Goal: Task Accomplishment & Management: Use online tool/utility

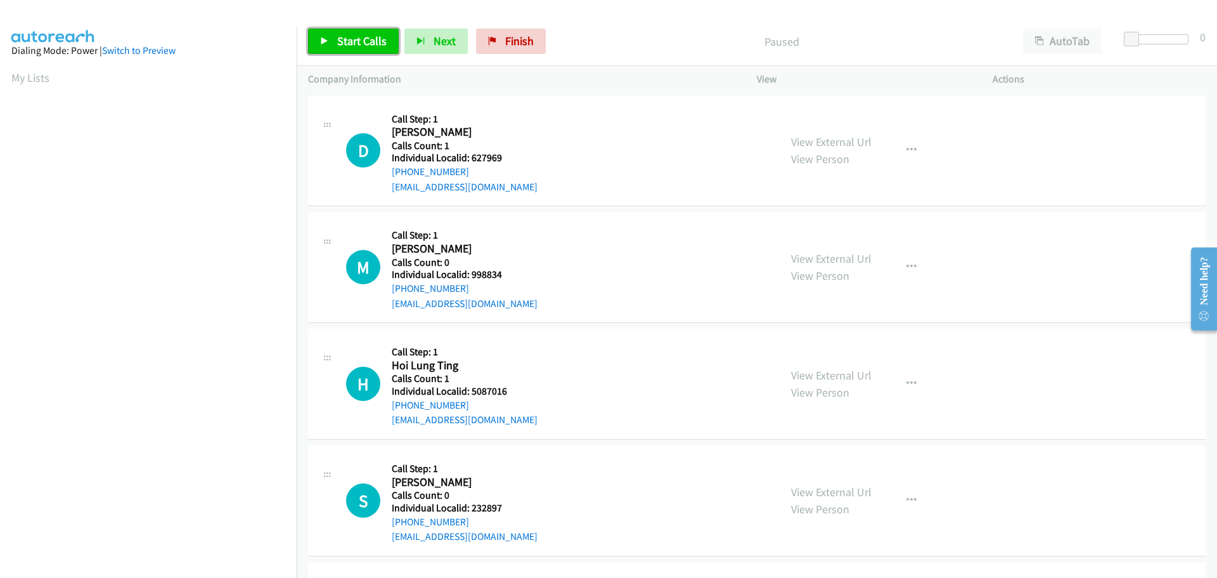
click at [368, 44] on span "Start Calls" at bounding box center [361, 41] width 49 height 15
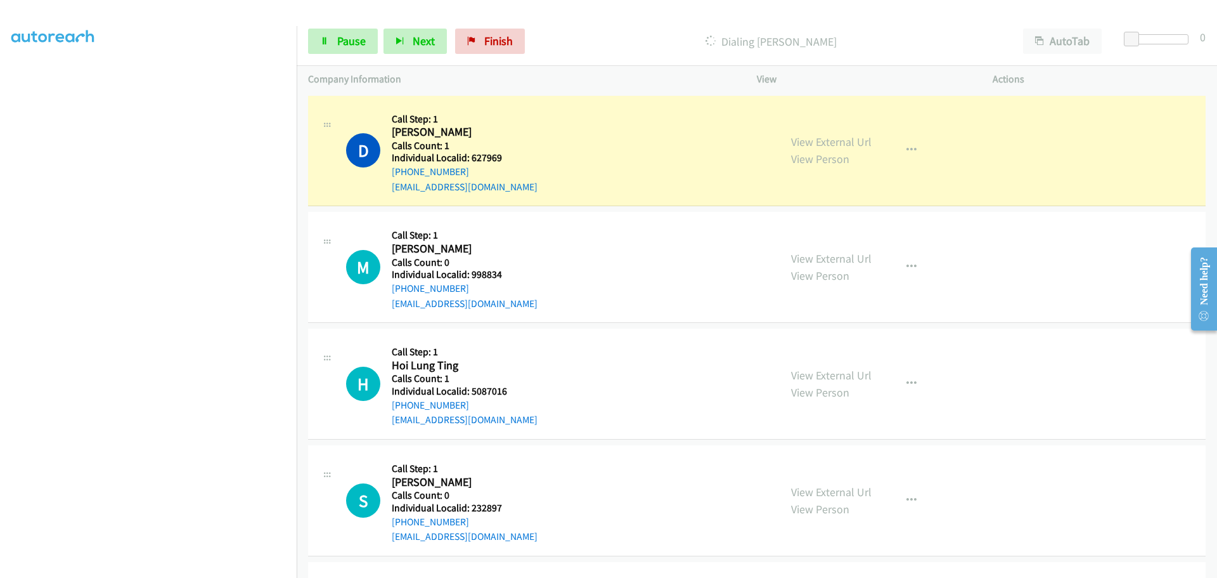
scroll to position [133, 0]
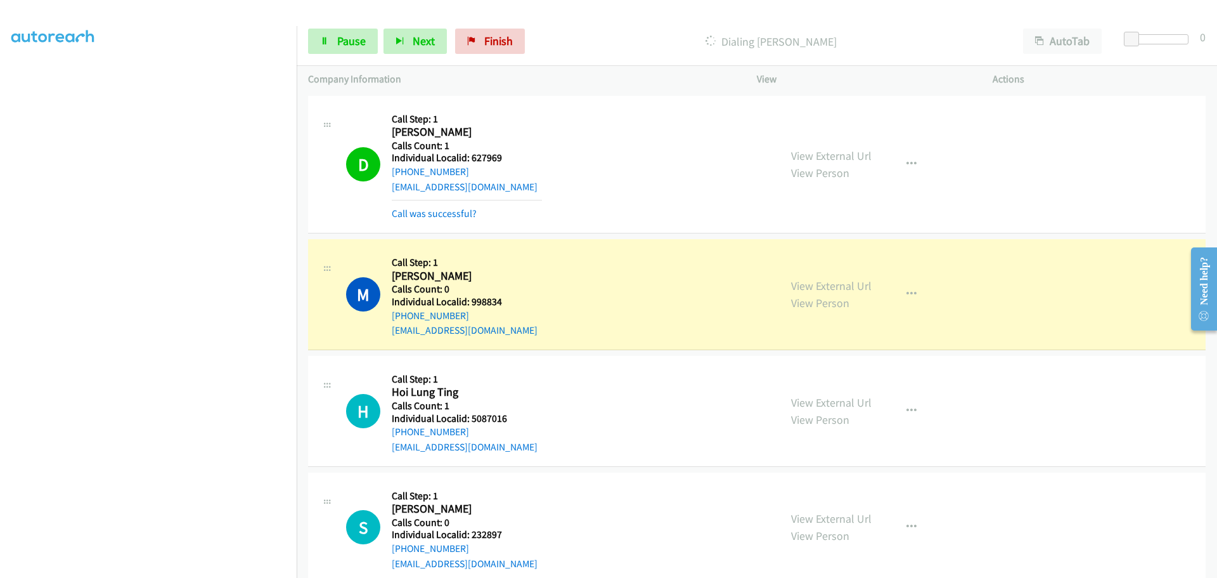
click at [484, 302] on h5 "Individual Localid: 998834" at bounding box center [467, 301] width 150 height 13
copy h5 "998834"
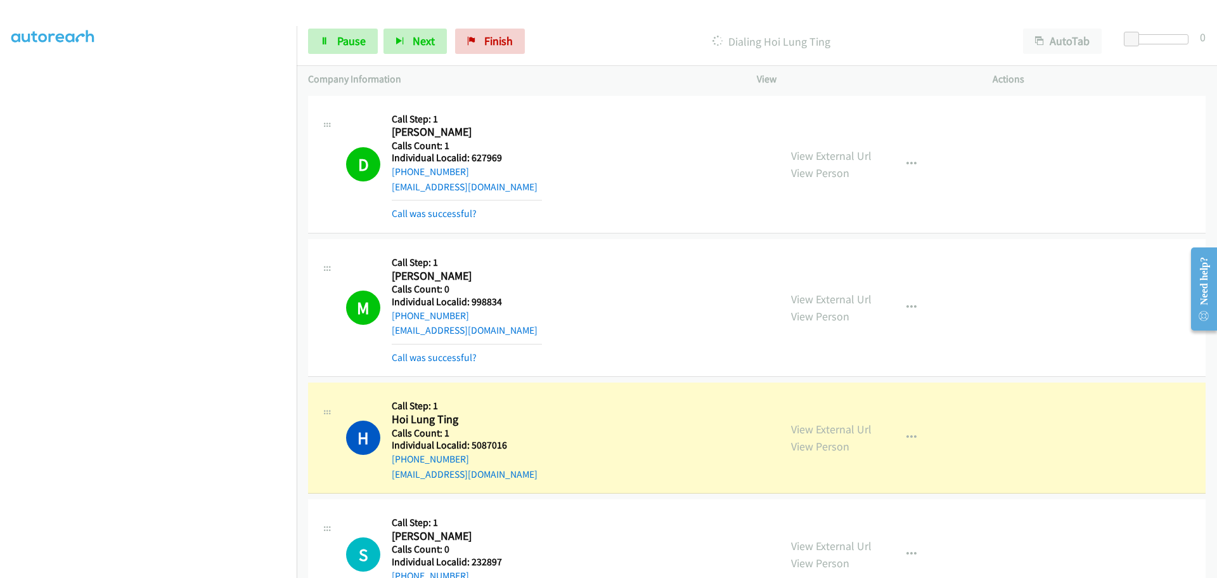
click at [489, 445] on h5 "Individual Localid: 5087016" at bounding box center [467, 445] width 150 height 13
copy h5 "5087016"
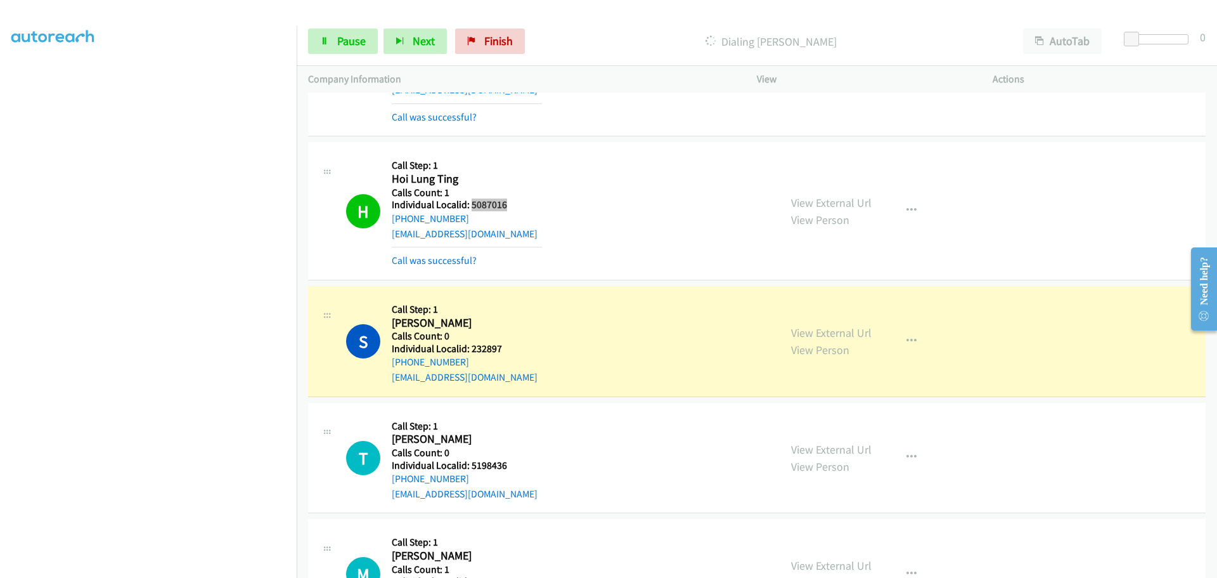
scroll to position [254, 0]
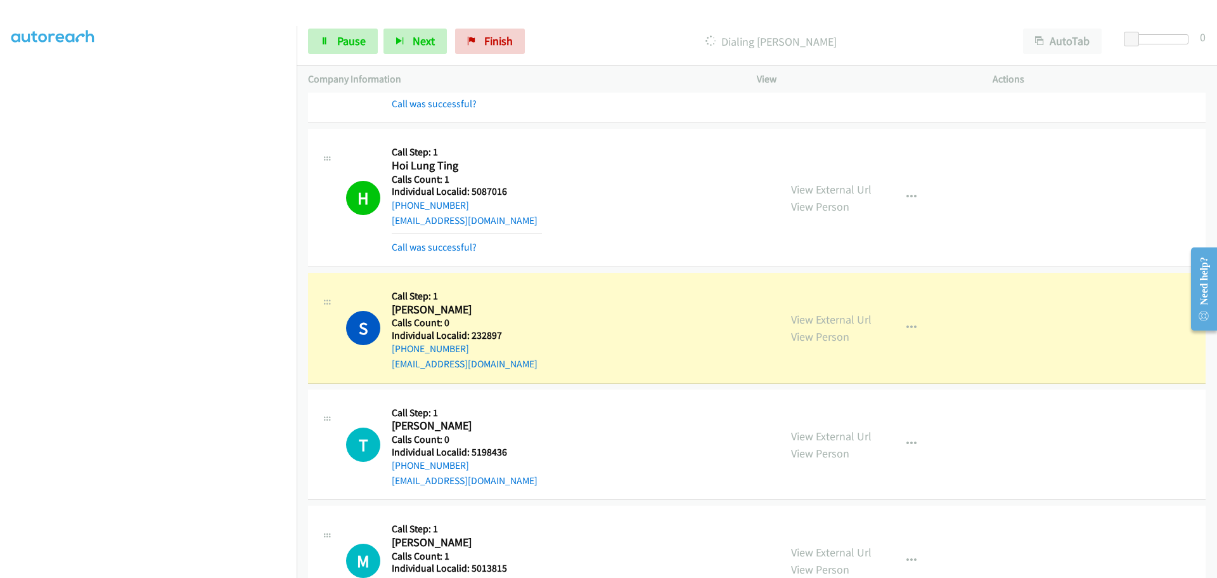
click at [487, 339] on h5 "Individual Localid: 232897" at bounding box center [467, 335] width 150 height 13
copy h5 "232897"
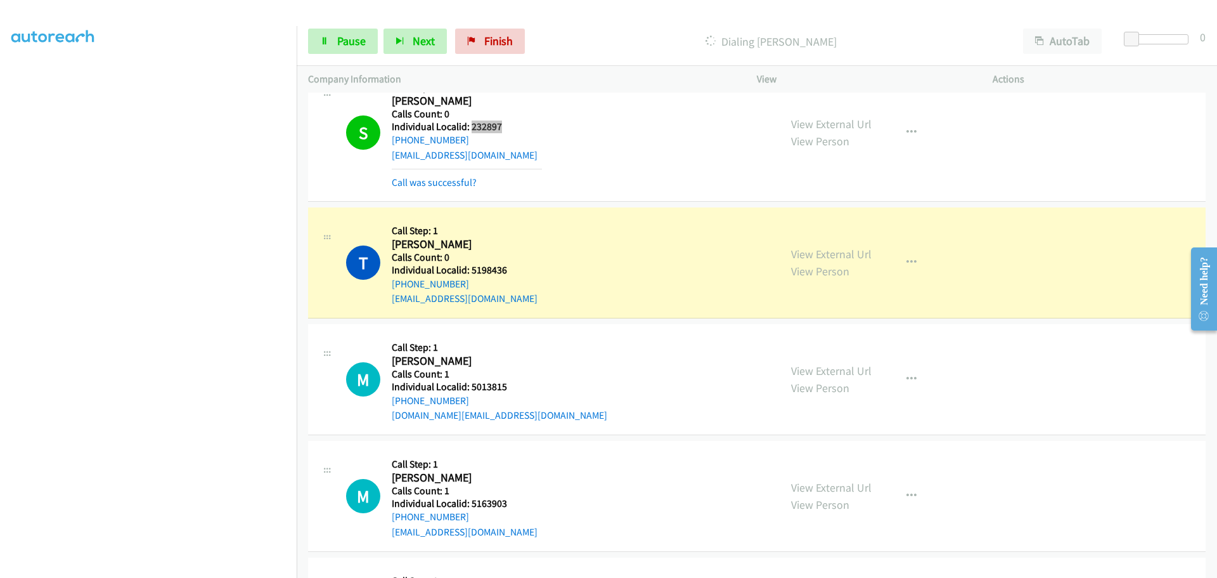
scroll to position [491, 0]
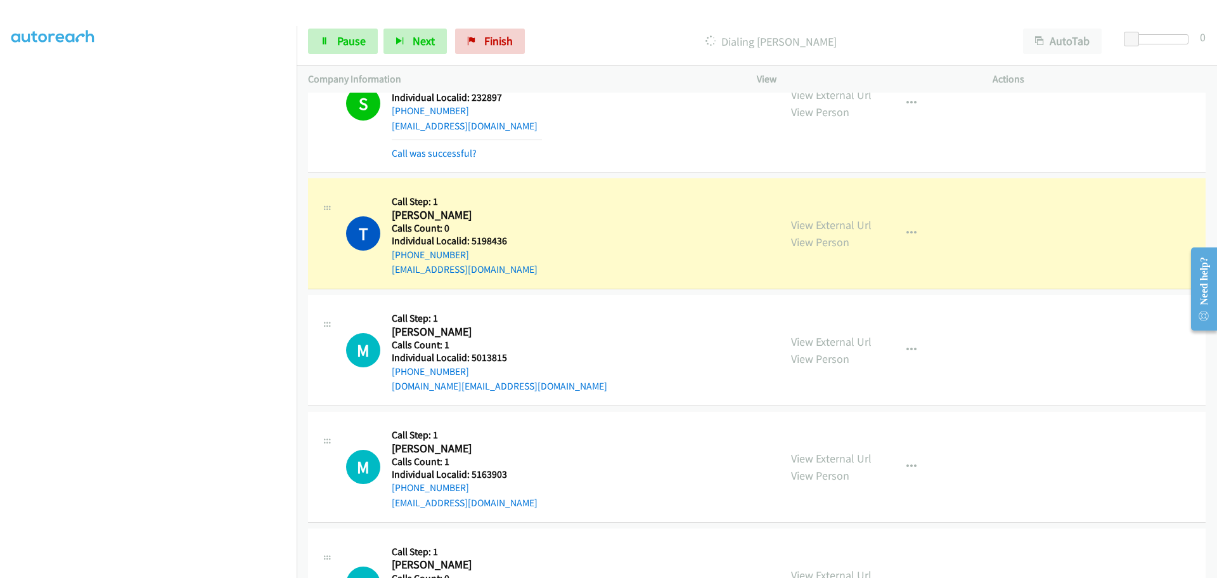
click at [491, 242] on h5 "Individual Localid: 5198436" at bounding box center [467, 241] width 150 height 13
copy h5 "5198436"
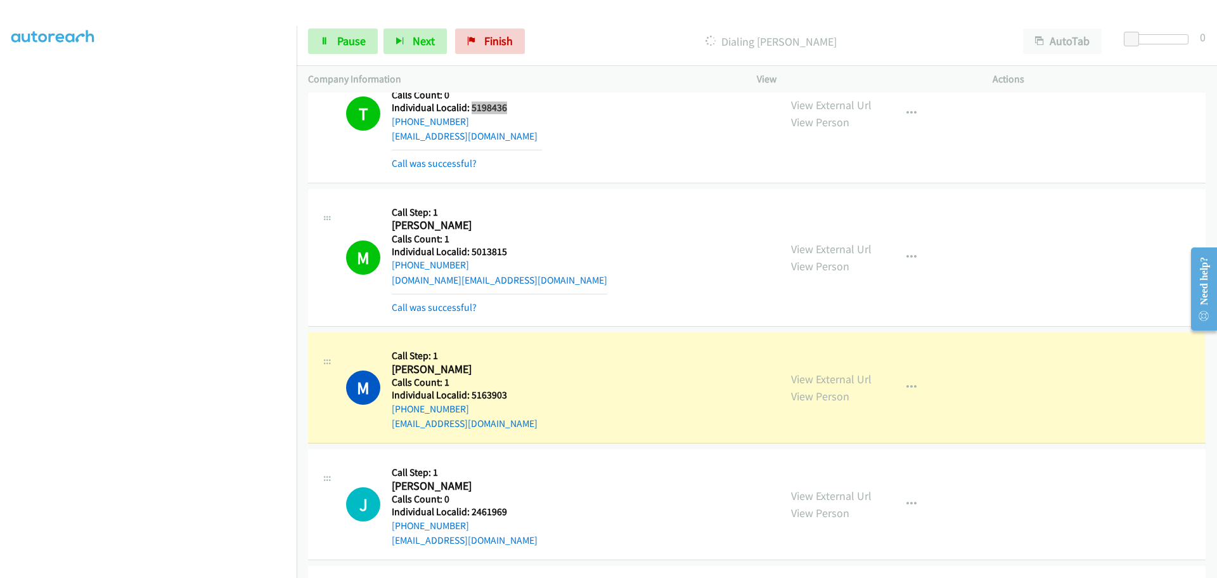
scroll to position [586, 0]
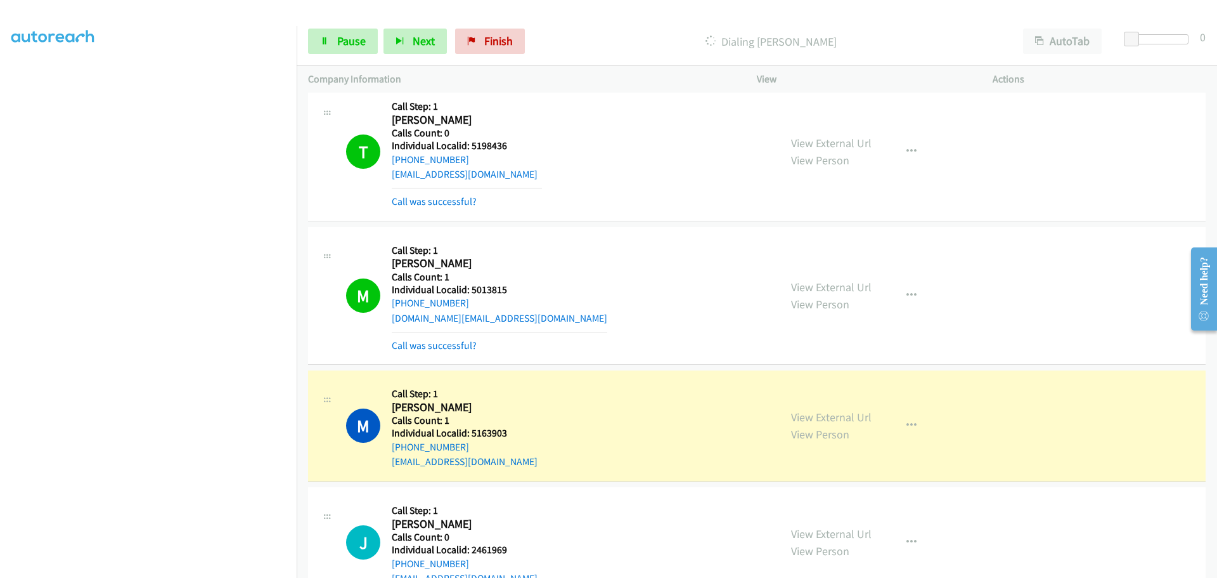
click at [481, 290] on h5 "Individual Localid: 5013815" at bounding box center [500, 289] width 216 height 13
copy h5 "5013815"
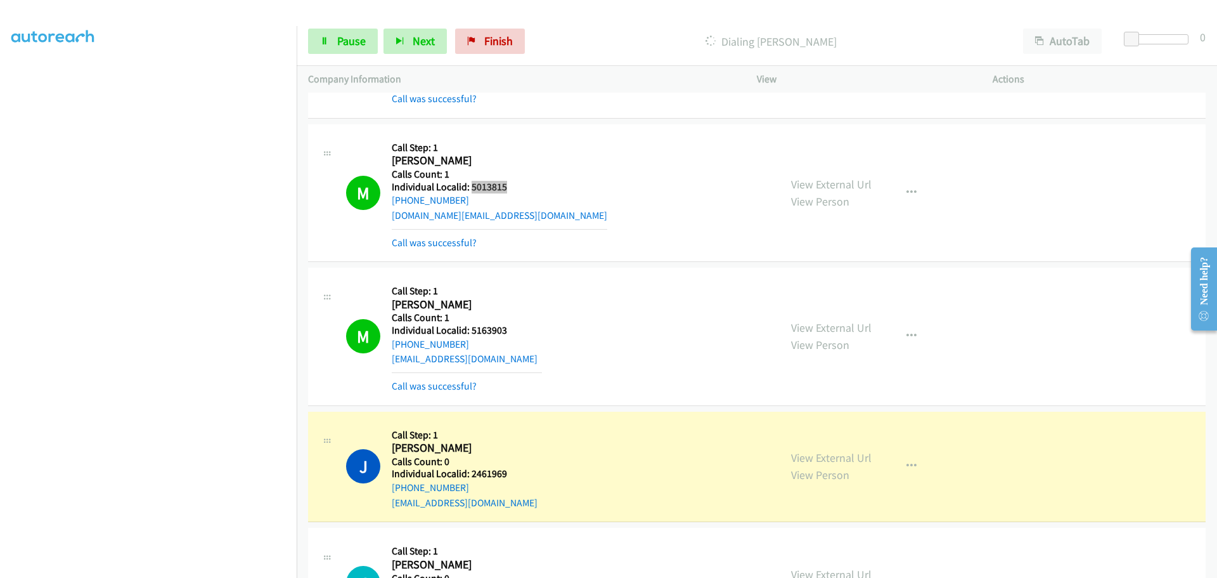
scroll to position [713, 0]
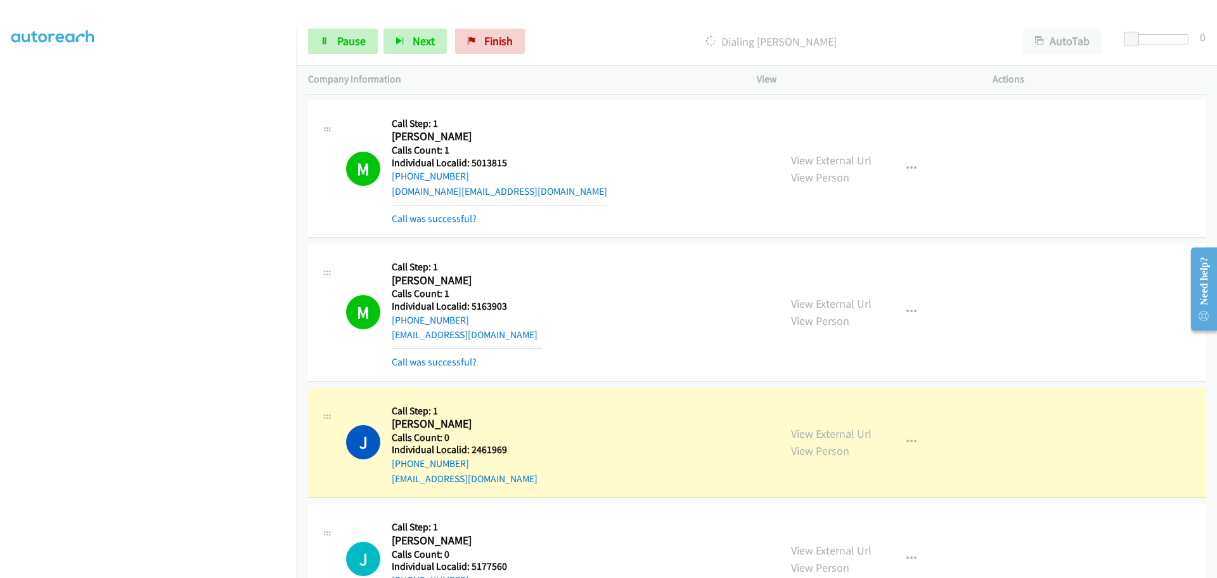
click at [497, 303] on h5 "Individual Localid: 5163903" at bounding box center [467, 306] width 150 height 13
click at [496, 303] on h5 "Individual Localid: 5163903" at bounding box center [467, 306] width 150 height 13
copy h5 "5163903"
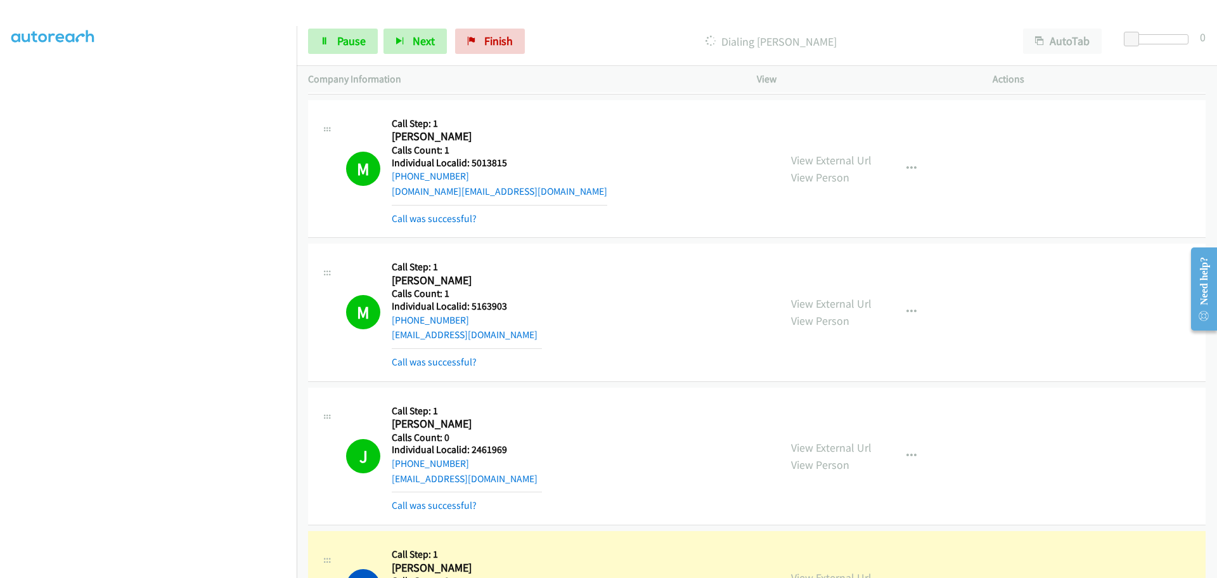
click at [486, 452] on h5 "Individual Localid: 2461969" at bounding box center [467, 449] width 150 height 13
click at [488, 452] on h5 "Individual Localid: 2461969" at bounding box center [467, 449] width 150 height 13
copy h5 "2461969"
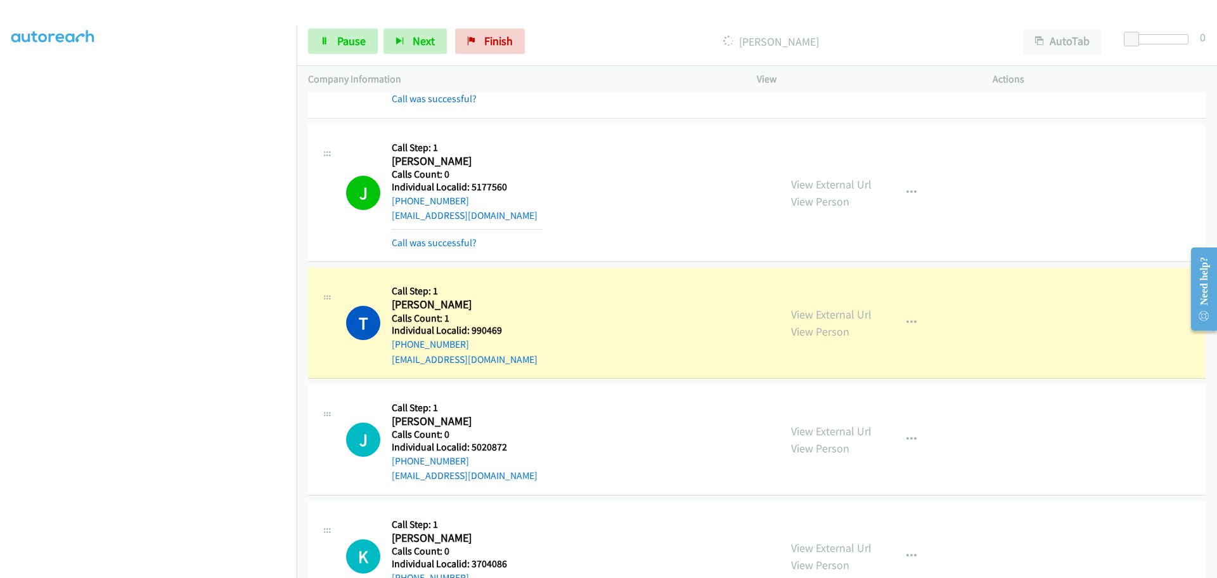
scroll to position [1141, 0]
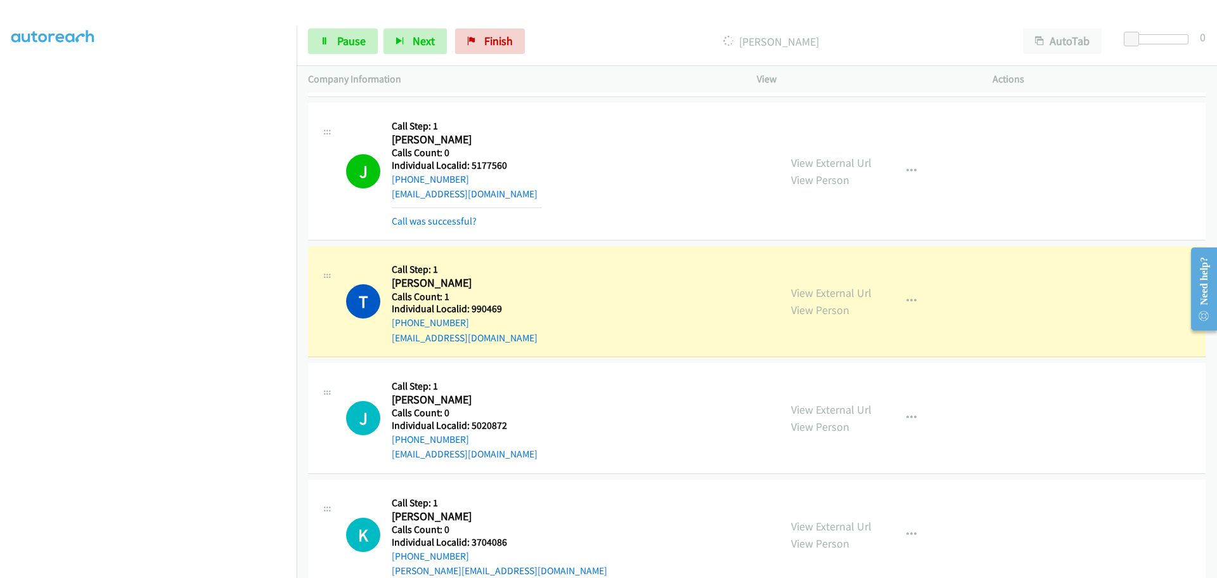
click at [489, 164] on h5 "Individual Localid: 5177560" at bounding box center [467, 165] width 150 height 13
copy h5 "5177560"
click at [483, 311] on h5 "Individual Localid: 990469" at bounding box center [467, 308] width 150 height 13
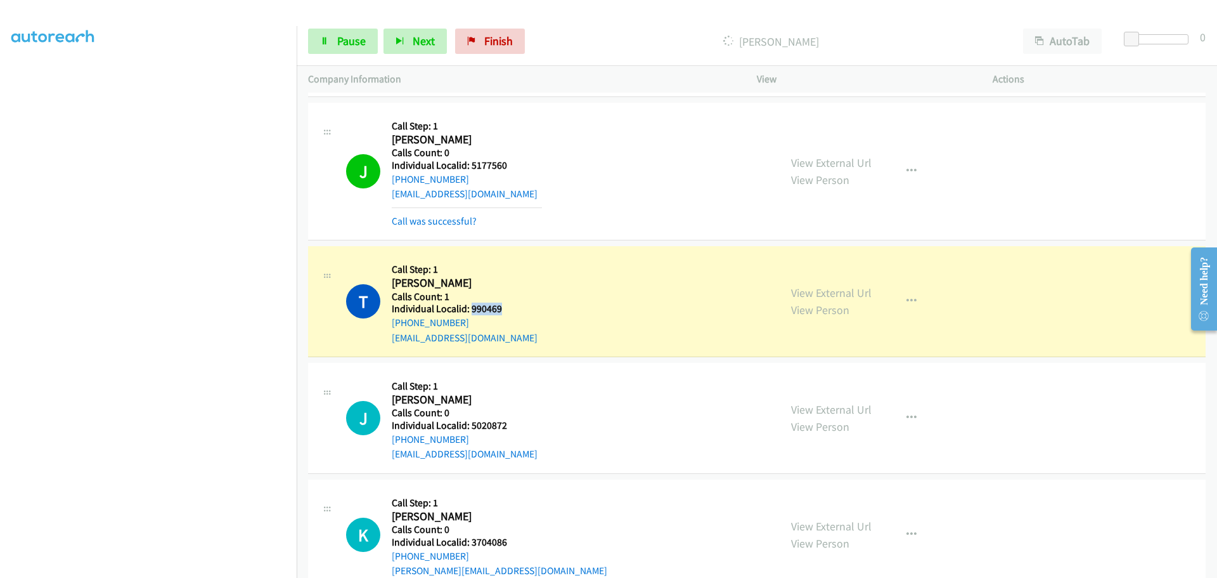
copy h5 "990469"
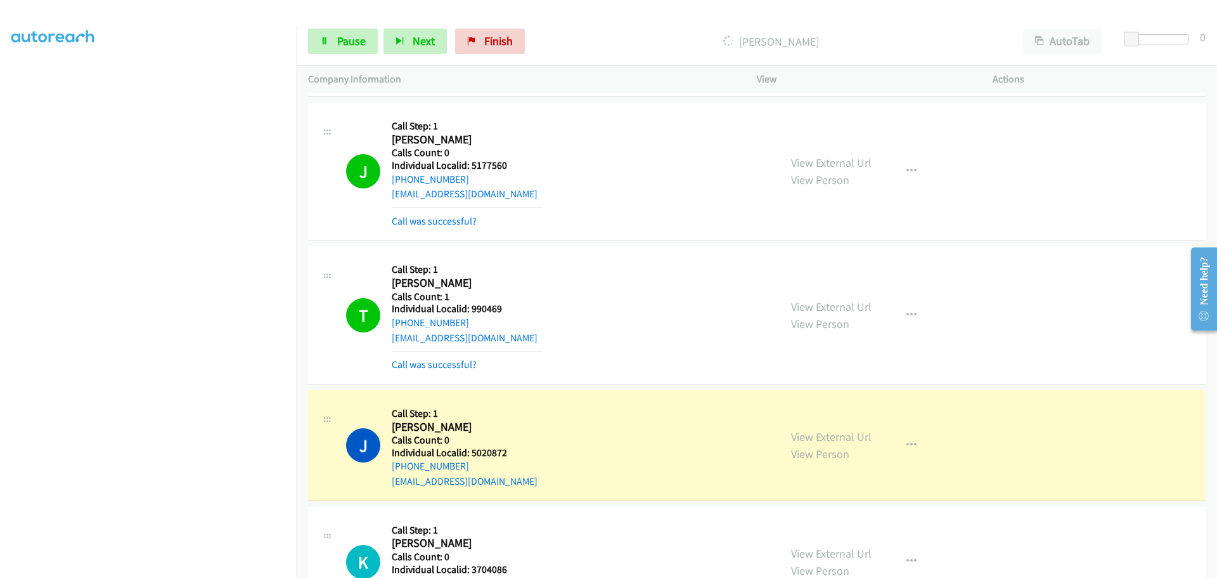
click at [499, 448] on h5 "Individual Localid: 5020872" at bounding box center [467, 452] width 150 height 13
click at [498, 448] on h5 "Individual Localid: 5020872" at bounding box center [467, 452] width 150 height 13
copy h5 "5020872"
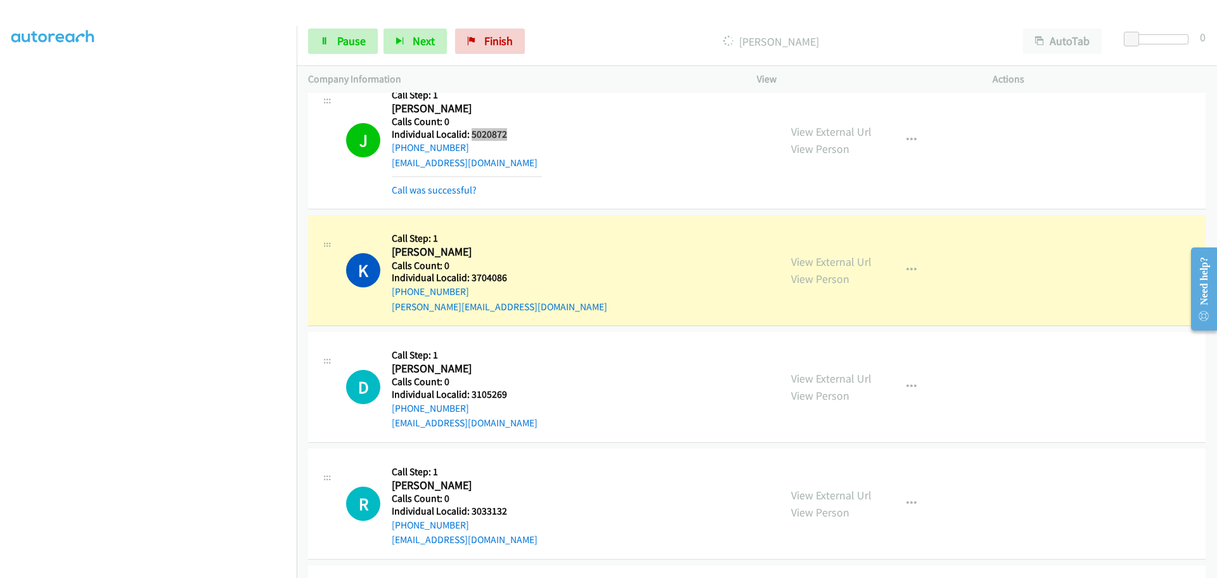
scroll to position [1490, 0]
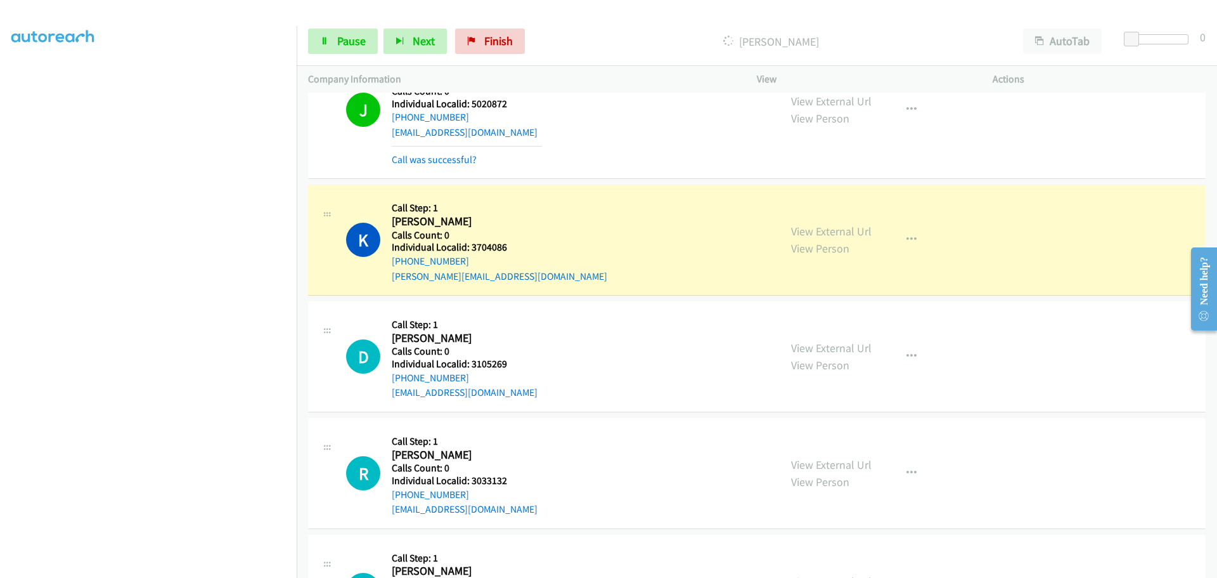
click at [488, 245] on h5 "Individual Localid: 3704086" at bounding box center [500, 247] width 216 height 13
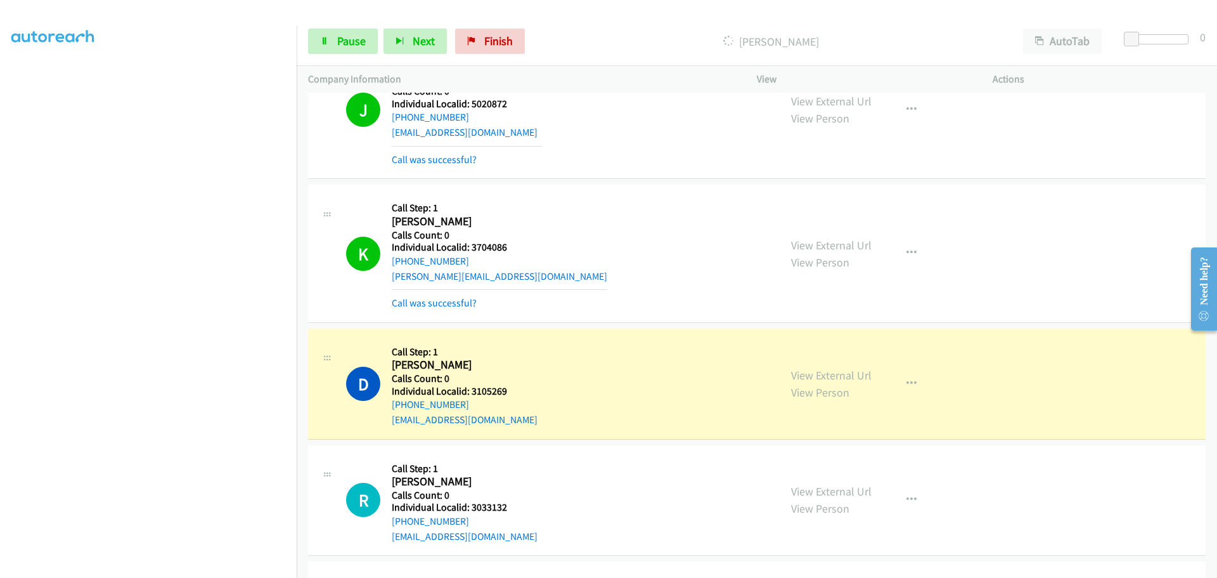
click at [479, 394] on h5 "Individual Localid: 3105269" at bounding box center [467, 391] width 150 height 13
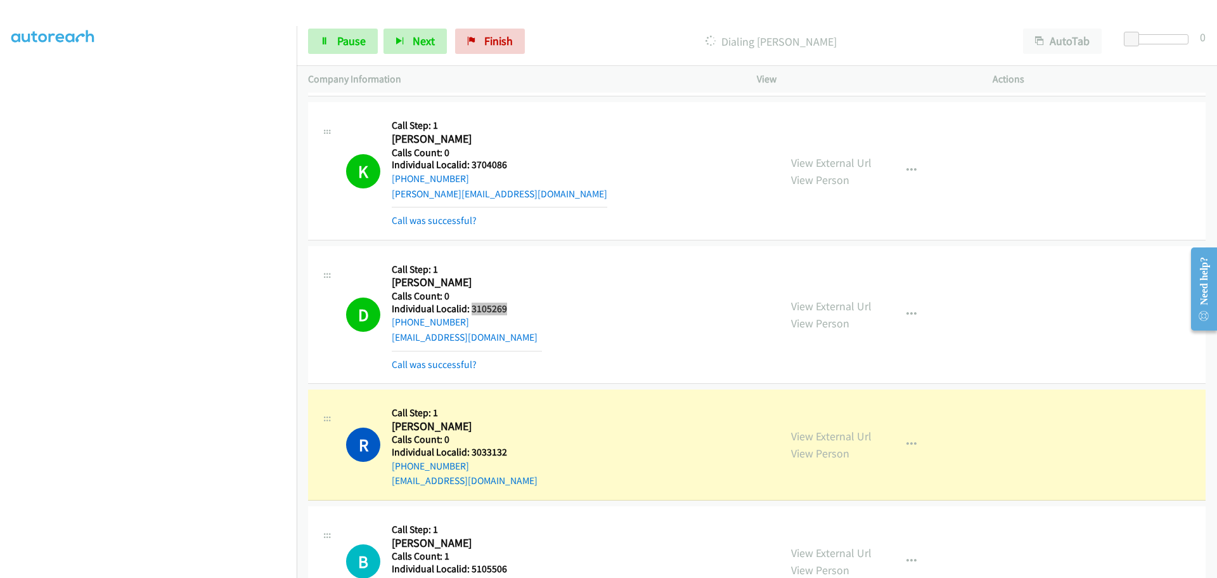
scroll to position [1680, 0]
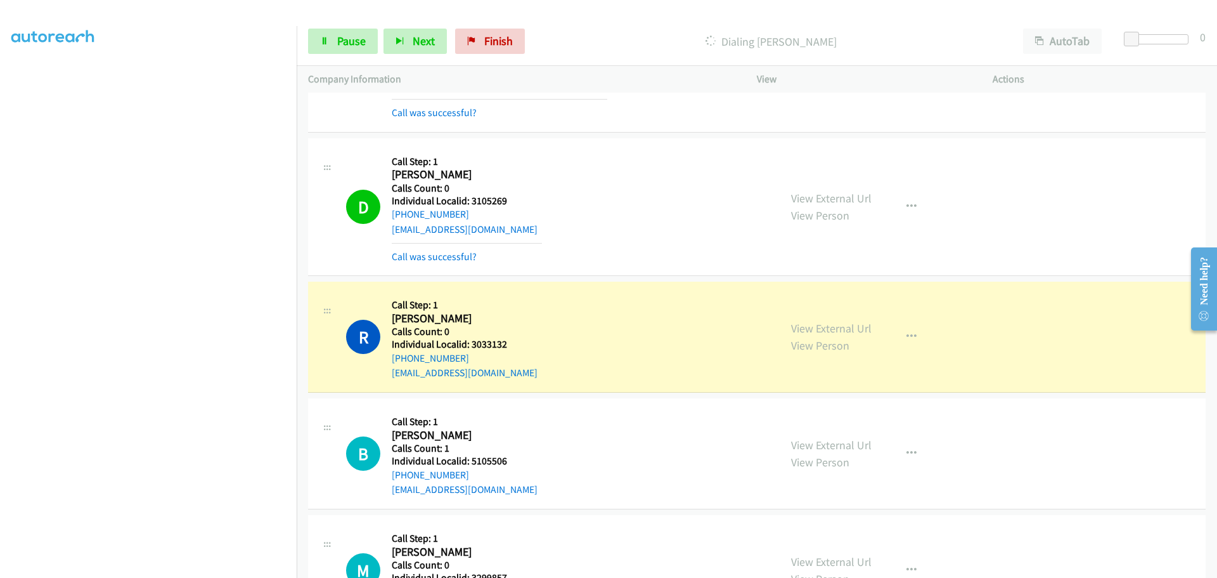
click at [495, 346] on h5 "Individual Localid: 3033132" at bounding box center [467, 344] width 150 height 13
click at [351, 41] on span "Pause" at bounding box center [351, 41] width 29 height 15
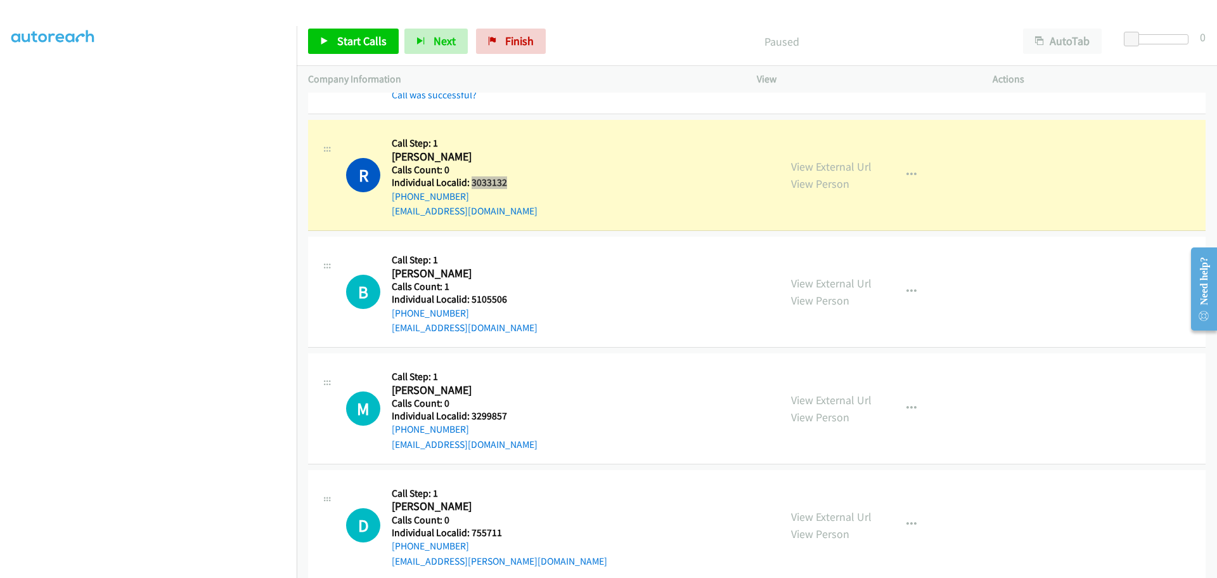
scroll to position [1855, 0]
